Goal: Task Accomplishment & Management: Use online tool/utility

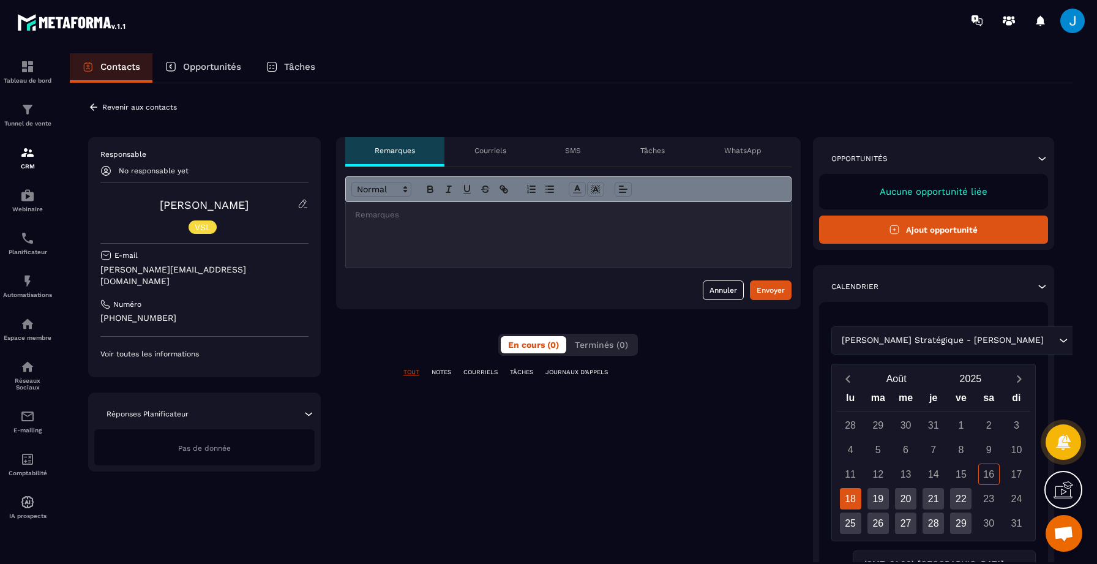
click at [751, 151] on p "WhatsApp" at bounding box center [742, 151] width 37 height 10
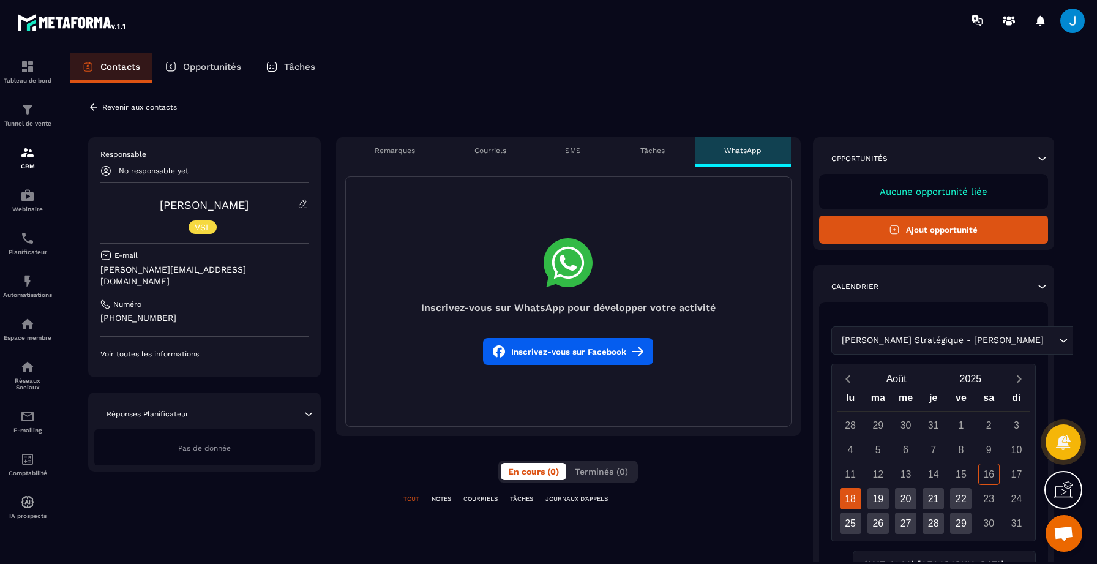
click at [300, 408] on div "Réponses Planificateur" at bounding box center [204, 414] width 220 height 12
click at [24, 151] on img at bounding box center [27, 152] width 15 height 15
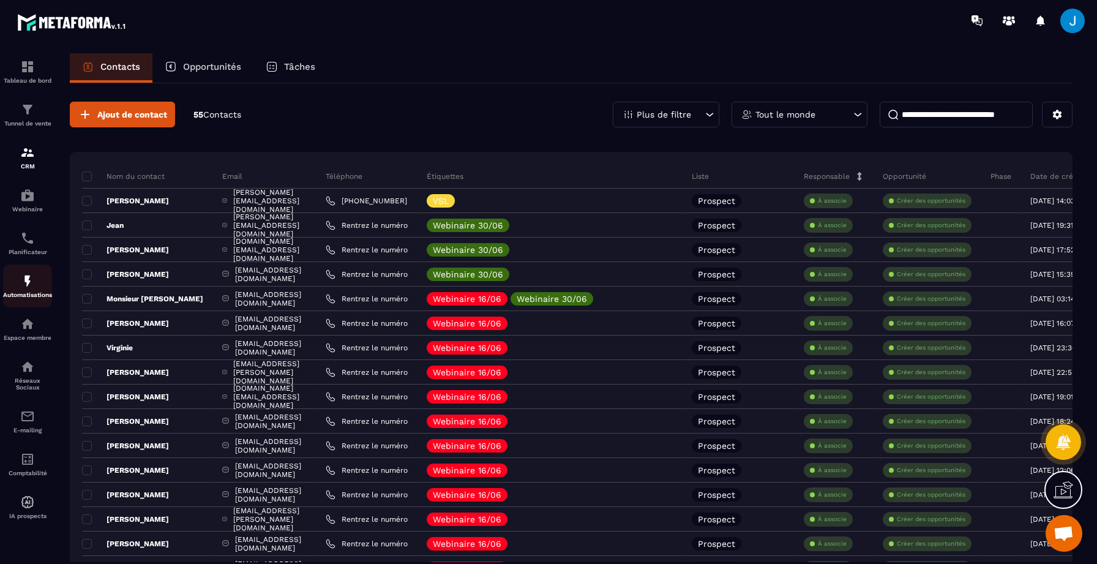
click at [22, 281] on img at bounding box center [27, 281] width 15 height 15
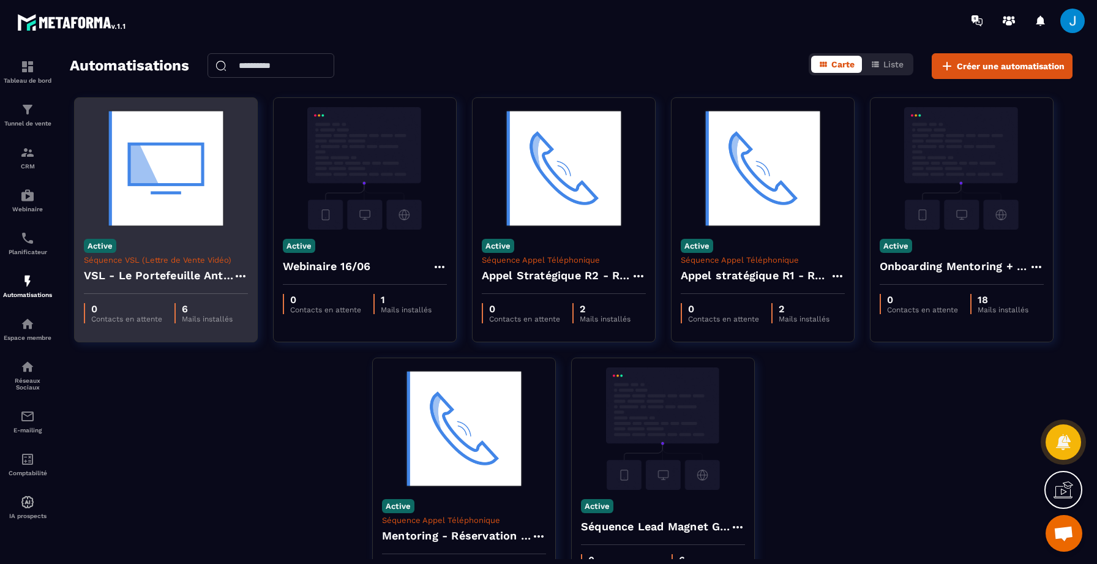
click at [217, 225] on img at bounding box center [166, 168] width 164 height 122
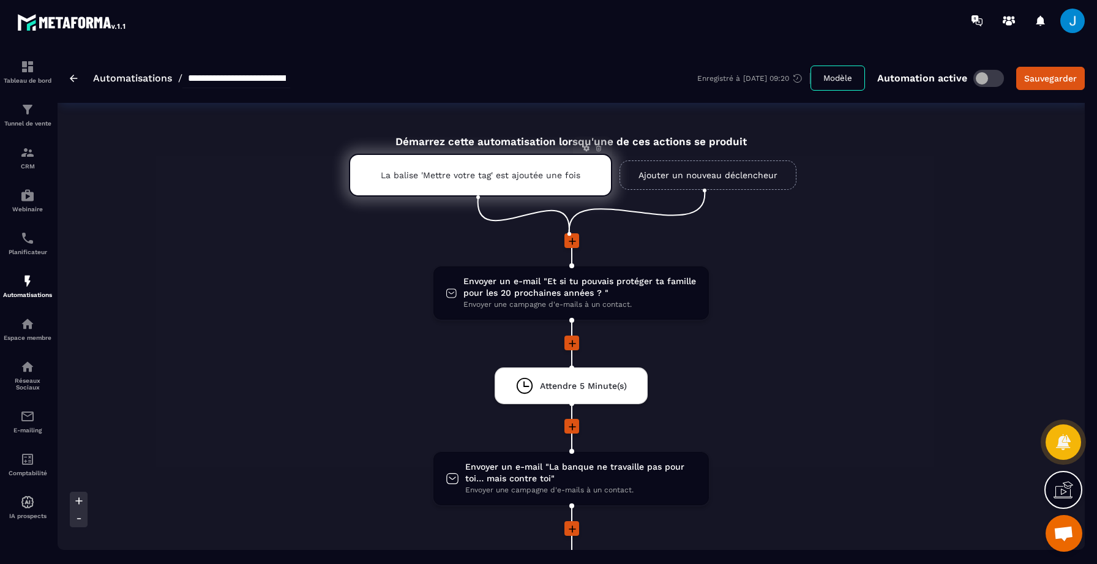
click at [461, 171] on p "La balise 'Mettre votre tag' est ajoutée une fois" at bounding box center [481, 175] width 200 height 10
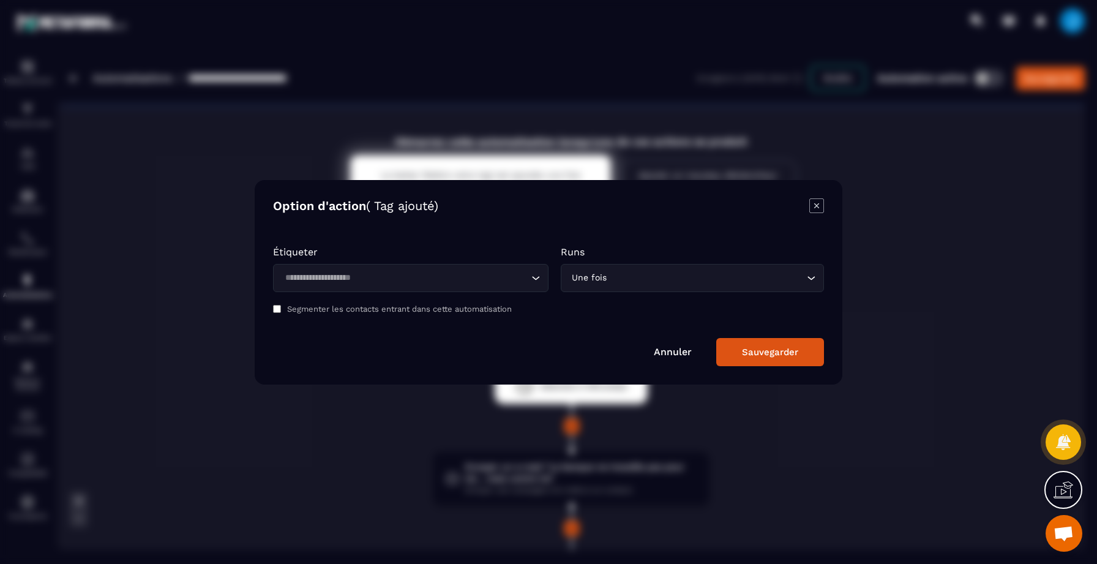
click at [468, 280] on input "Search for option" at bounding box center [404, 277] width 247 height 13
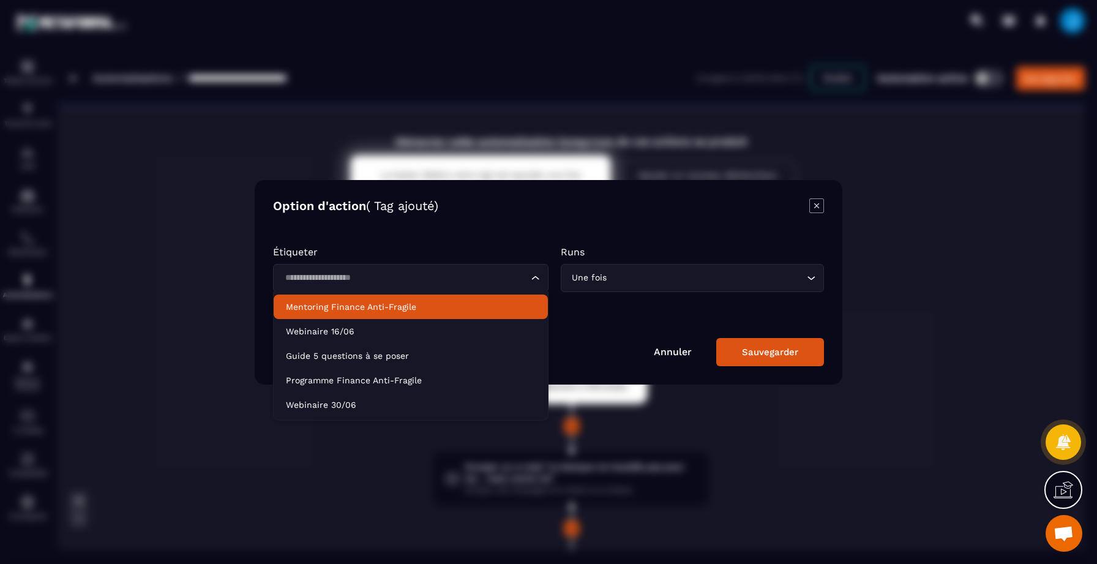
click at [817, 212] on icon "Modal window" at bounding box center [816, 205] width 15 height 15
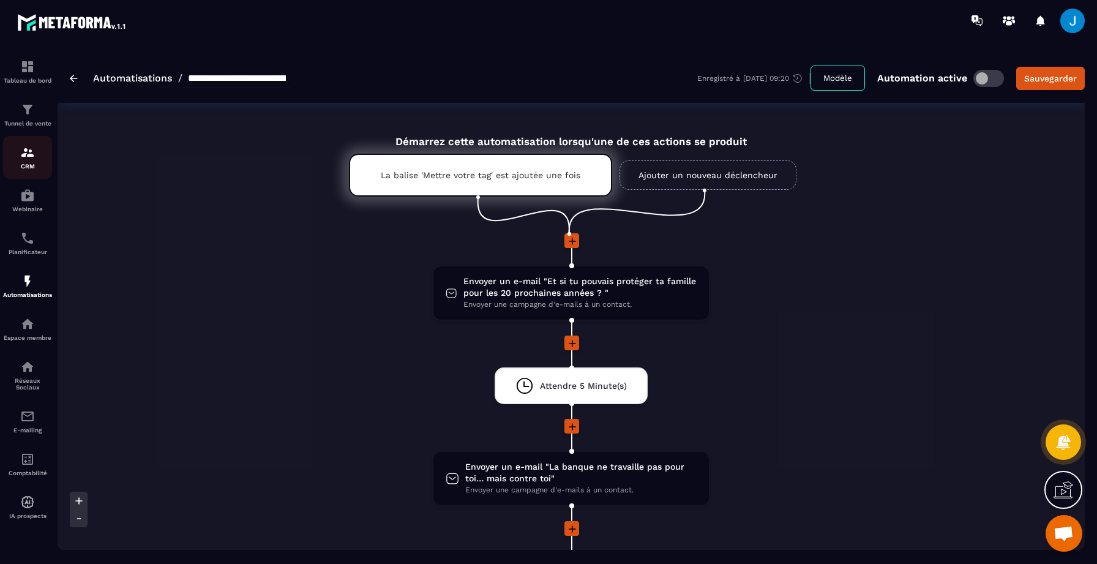
click at [31, 159] on img at bounding box center [27, 152] width 15 height 15
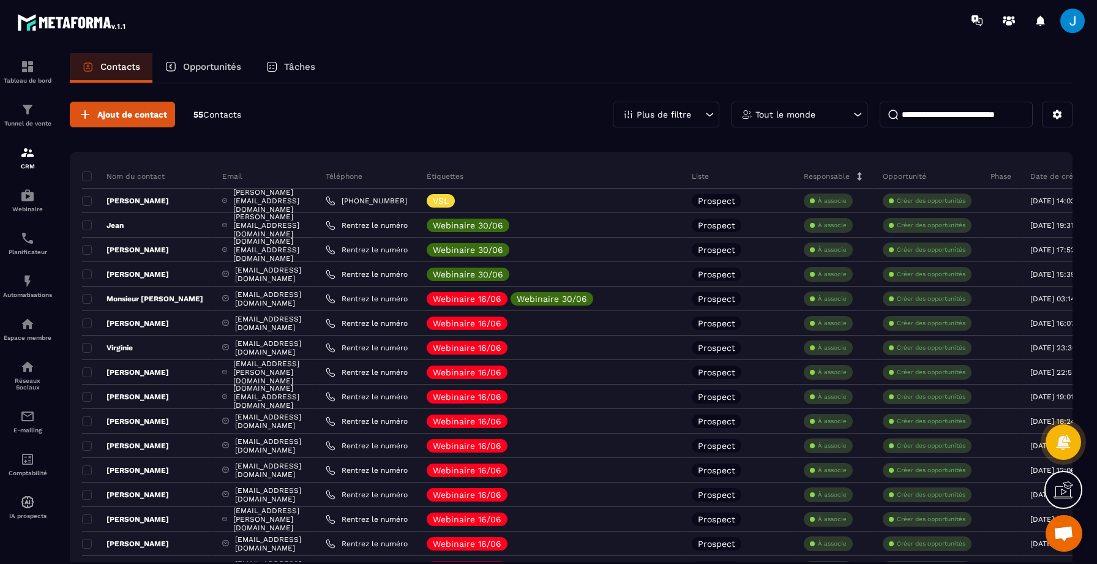
click at [464, 175] on p "Étiquettes" at bounding box center [445, 176] width 37 height 10
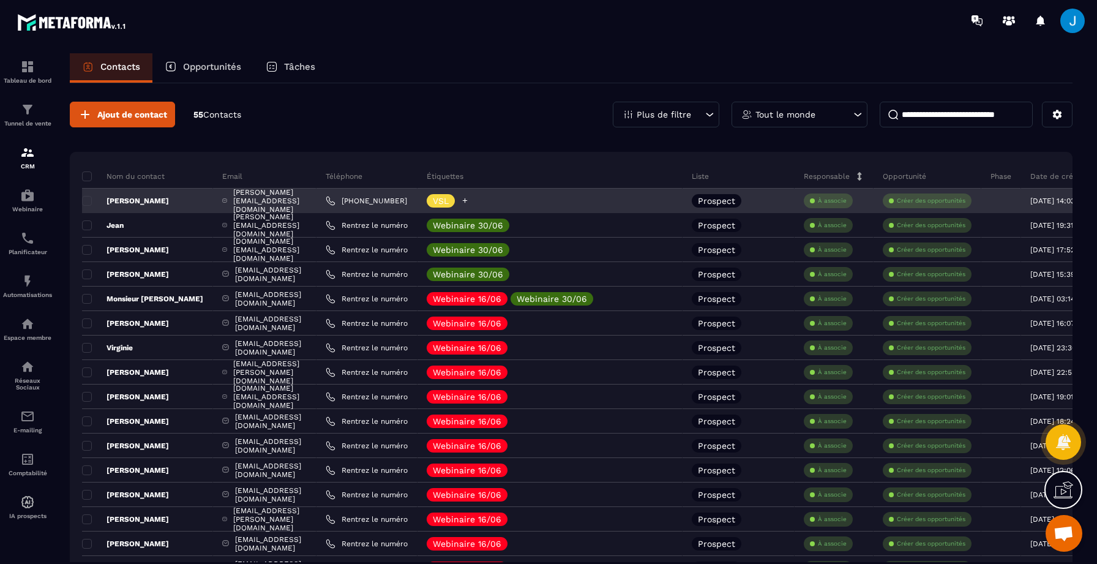
click at [449, 200] on p "VSL" at bounding box center [441, 201] width 16 height 9
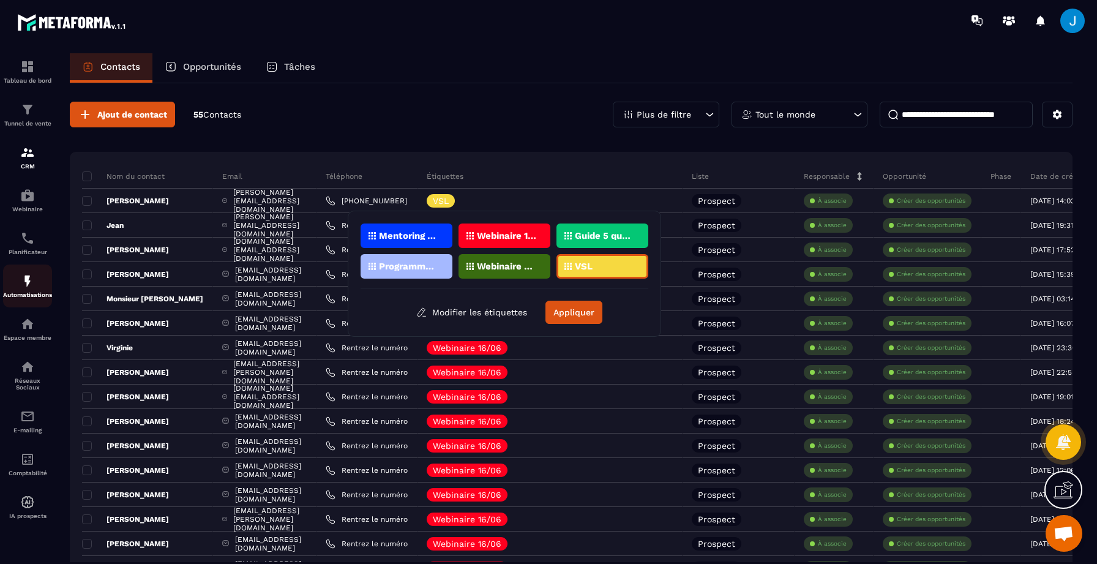
click at [28, 285] on img at bounding box center [27, 281] width 15 height 15
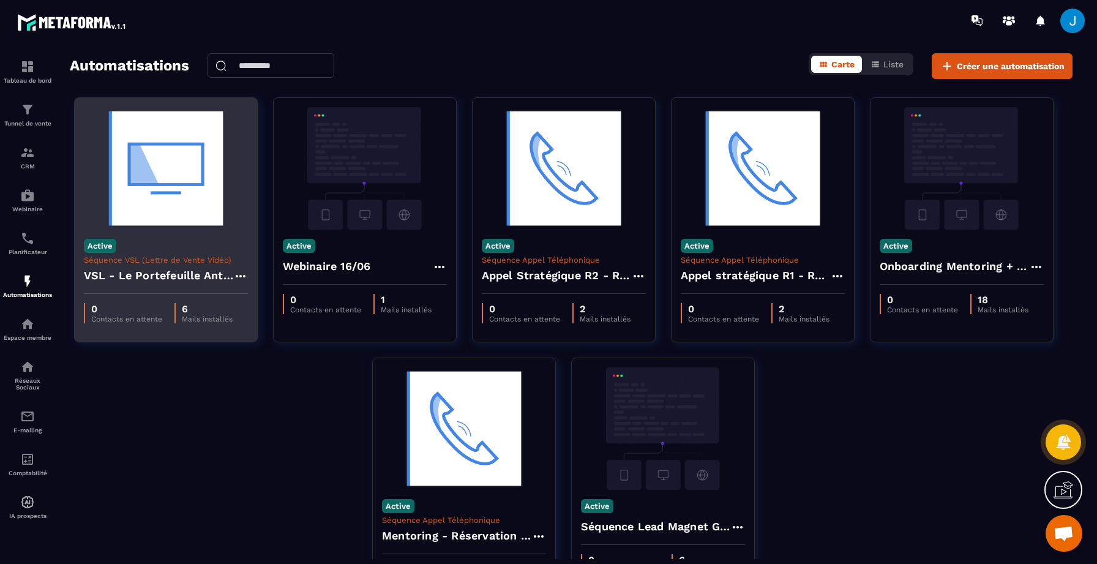
click at [146, 233] on div "Active Séquence VSL (Lettre de Vente Vidéo) VSL - Le Portefeuille Anti-Fragile" at bounding box center [166, 262] width 182 height 64
click at [146, 183] on img at bounding box center [166, 168] width 164 height 122
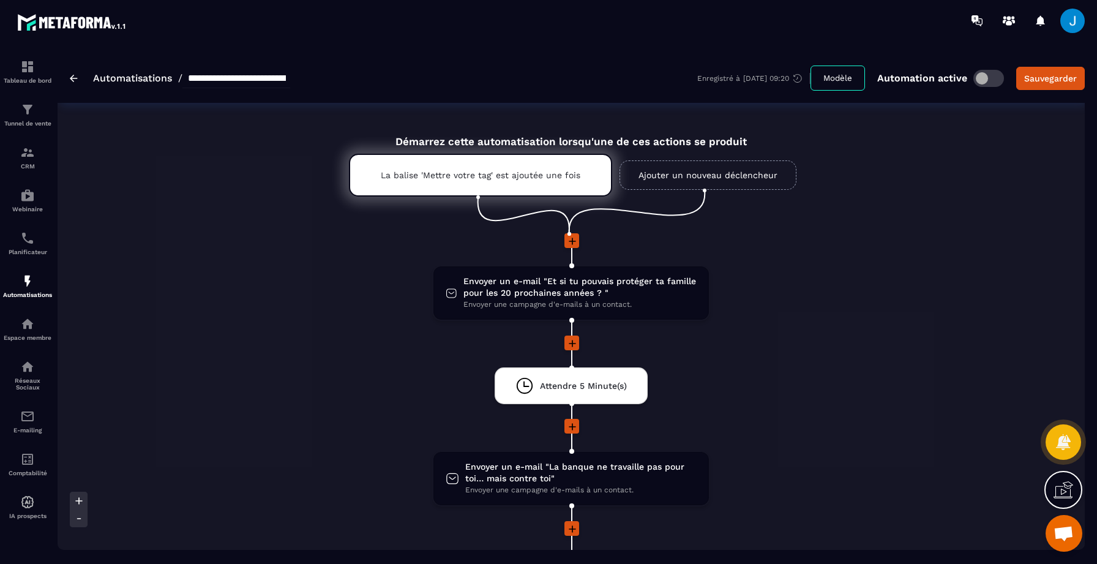
click at [671, 186] on link "Ajouter un nouveau déclencheur" at bounding box center [708, 174] width 177 height 29
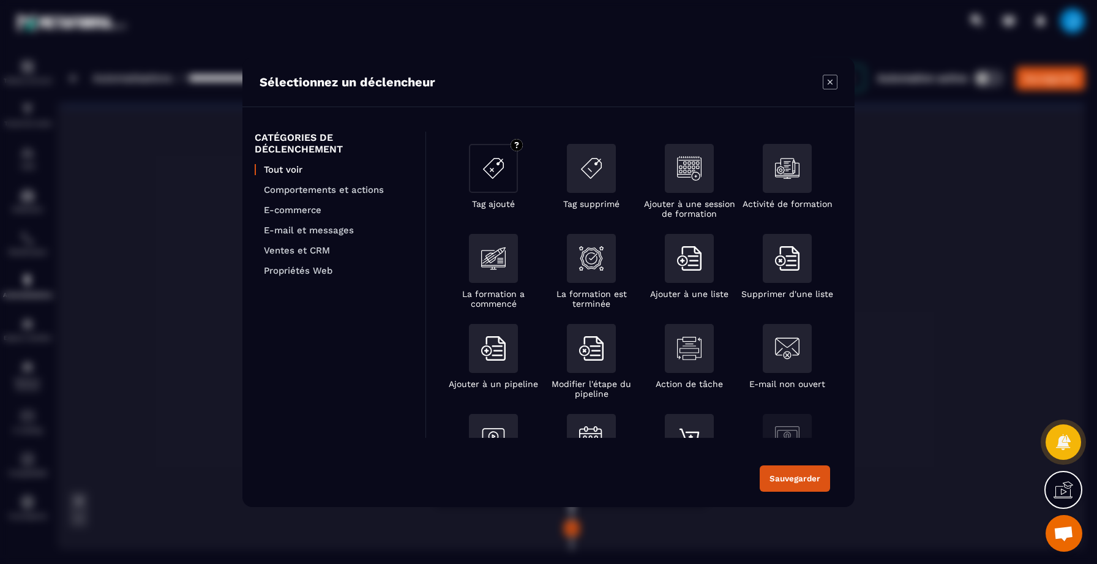
click at [497, 182] on div "Modal window" at bounding box center [493, 168] width 49 height 49
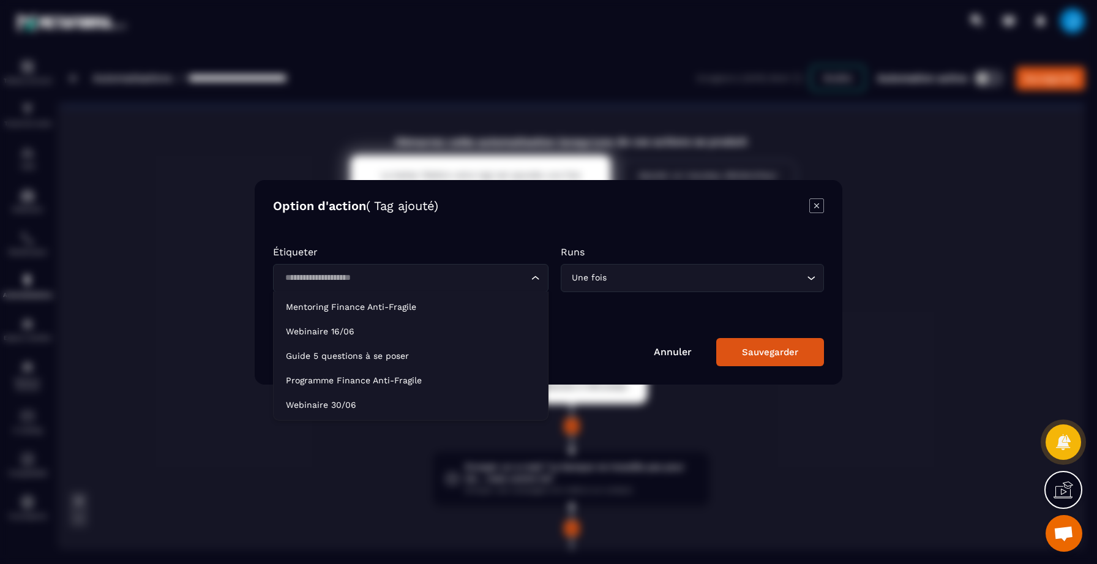
click at [435, 286] on div "Loading..." at bounding box center [411, 278] width 276 height 28
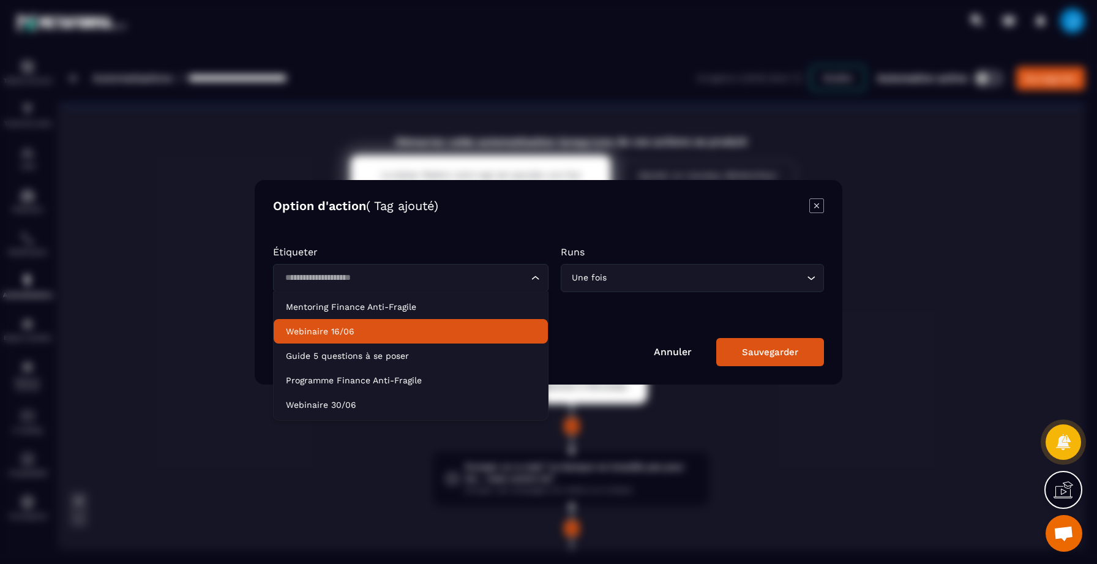
click at [689, 346] on link "Annuler" at bounding box center [673, 352] width 38 height 12
